Goal: Obtain resource: Download file/media

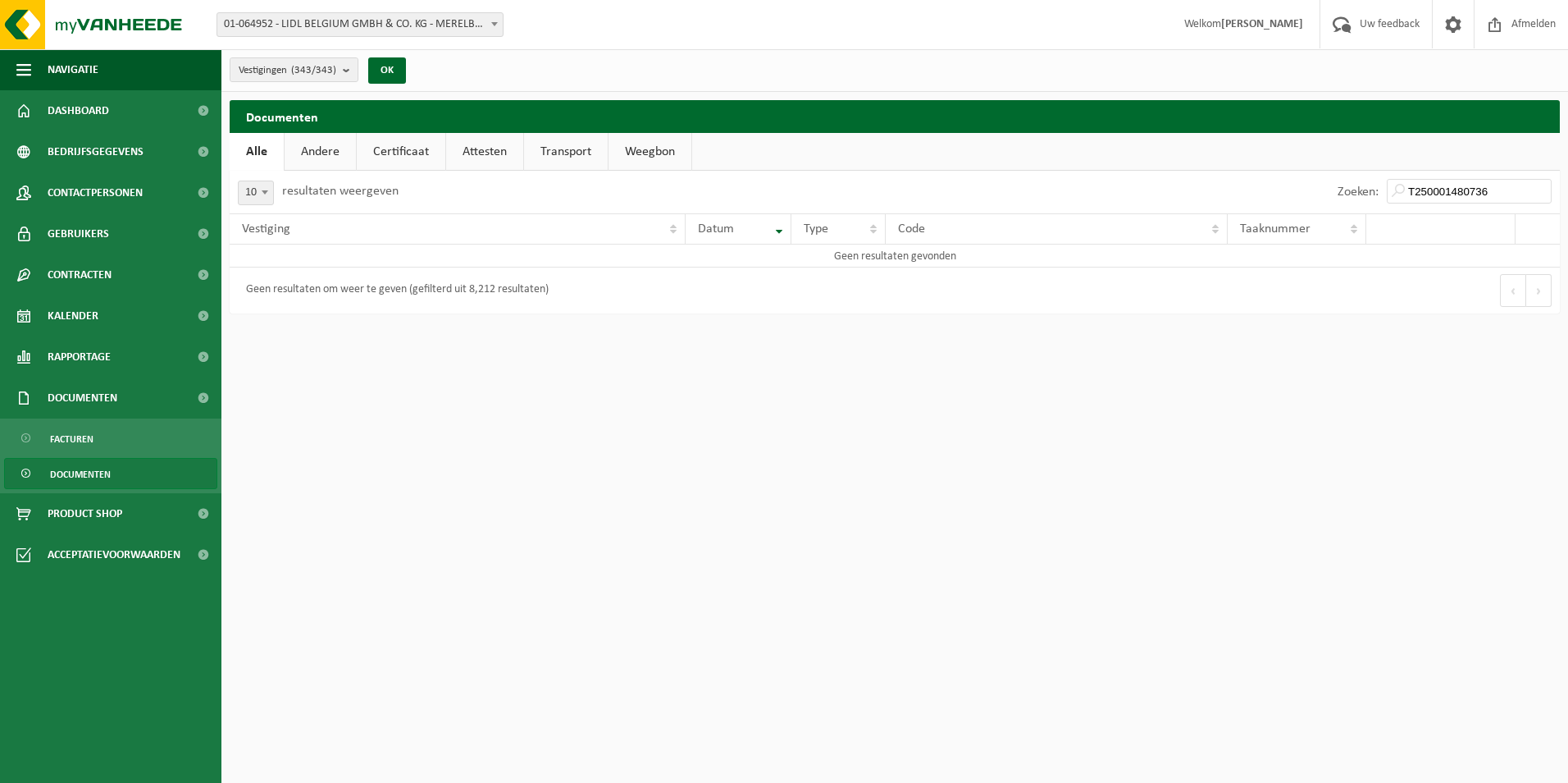
click at [85, 472] on span "Documenten" at bounding box center [79, 473] width 60 height 31
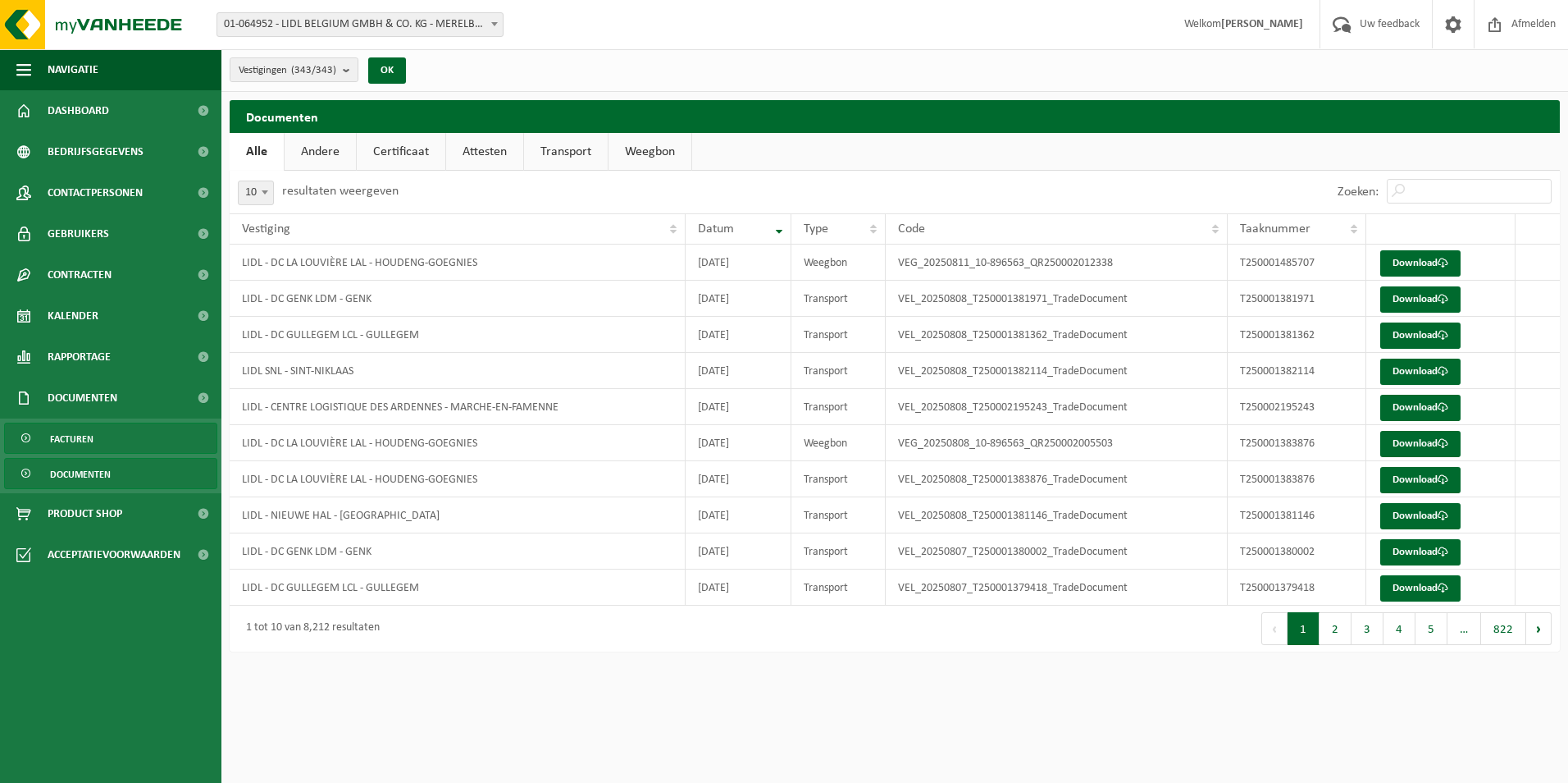
click at [69, 438] on span "Facturen" at bounding box center [71, 439] width 44 height 31
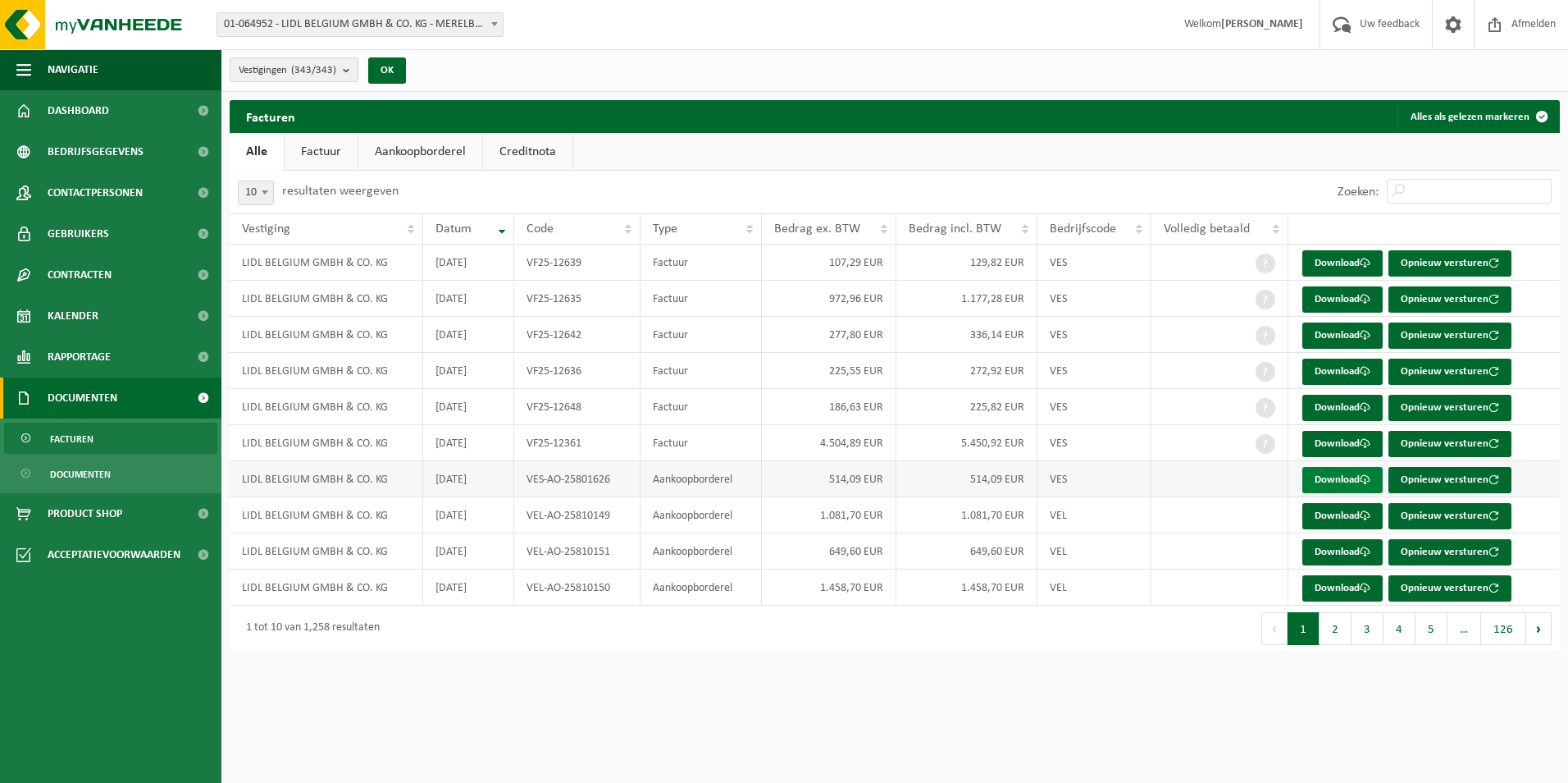
click at [1344, 481] on link "Download" at bounding box center [1342, 480] width 80 height 26
click at [1529, 21] on span "Afmelden" at bounding box center [1533, 24] width 53 height 49
